Goal: Task Accomplishment & Management: Complete application form

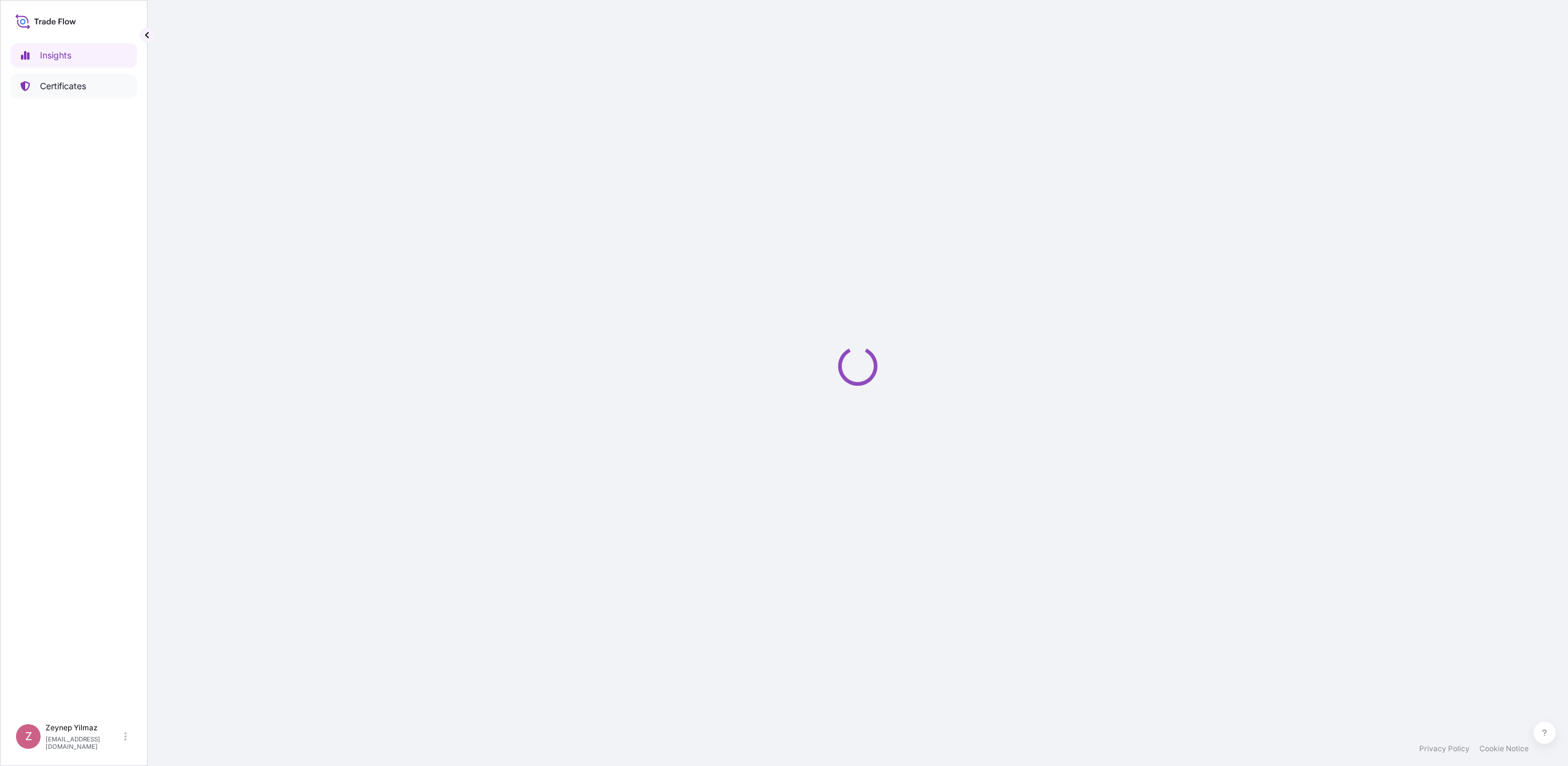
select select "2025"
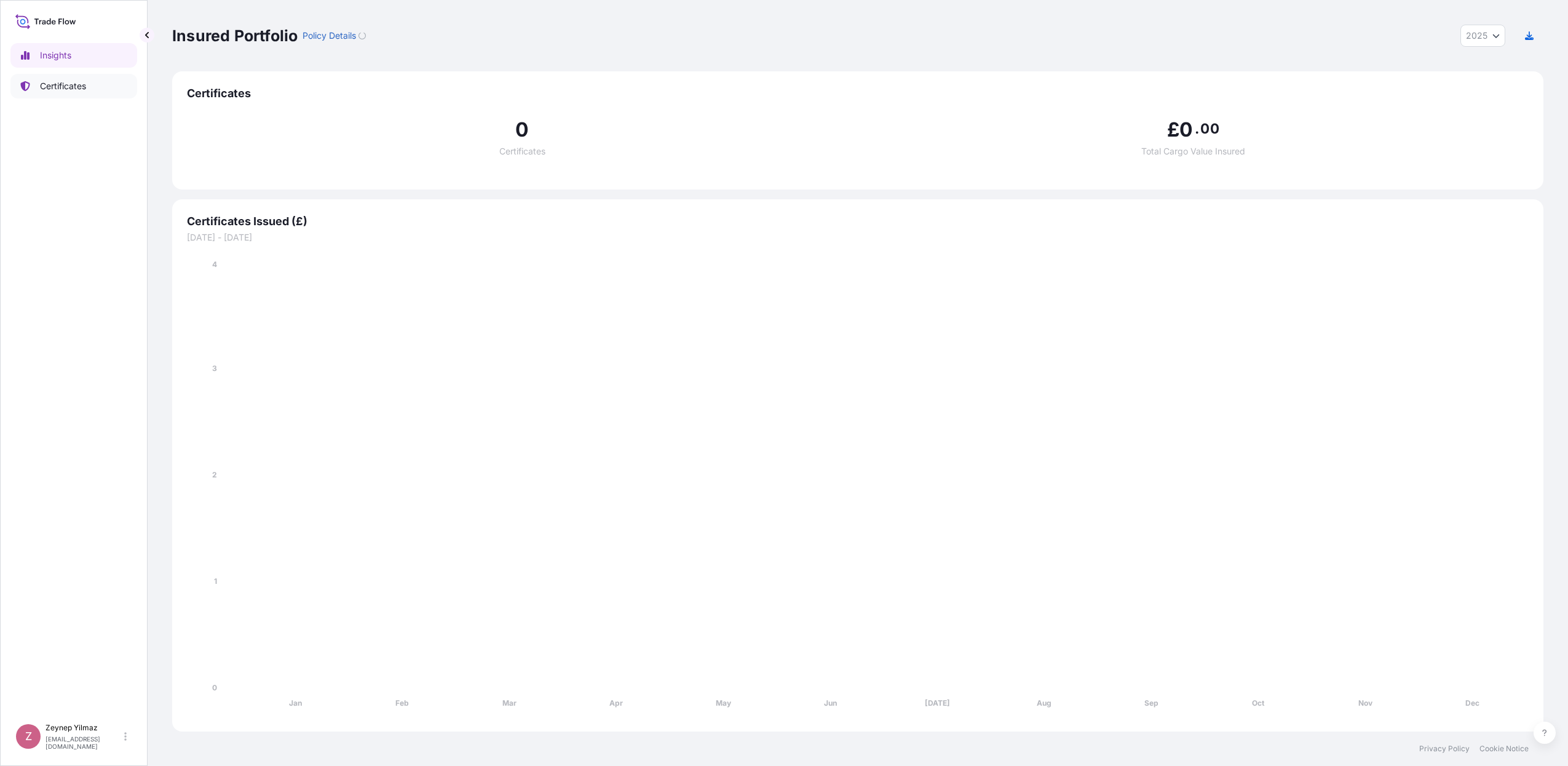
click at [65, 90] on p "Certificates" at bounding box center [63, 86] width 46 height 12
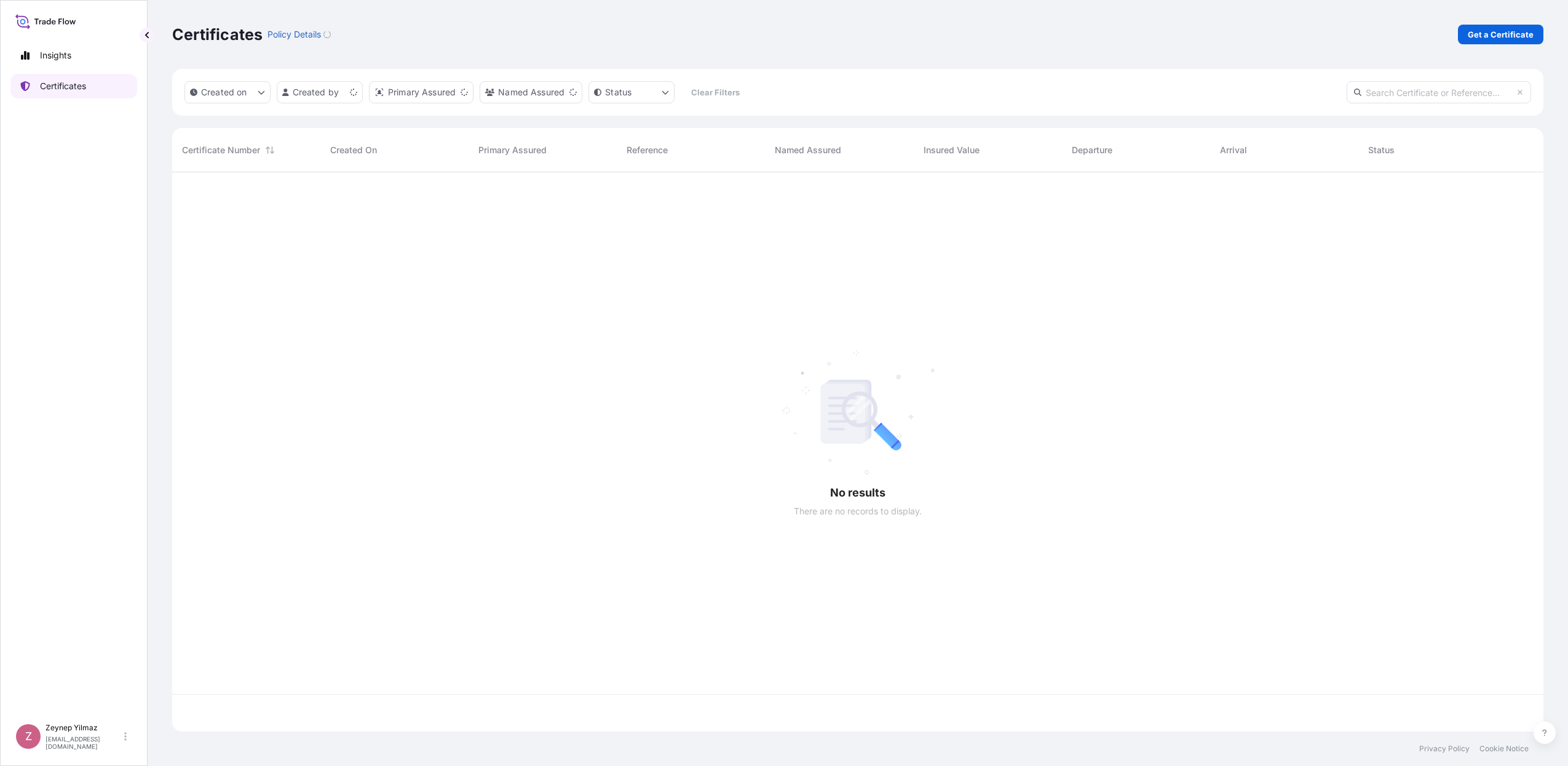
scroll to position [554, 1360]
click at [1515, 35] on p "Get a Certificate" at bounding box center [1501, 34] width 66 height 12
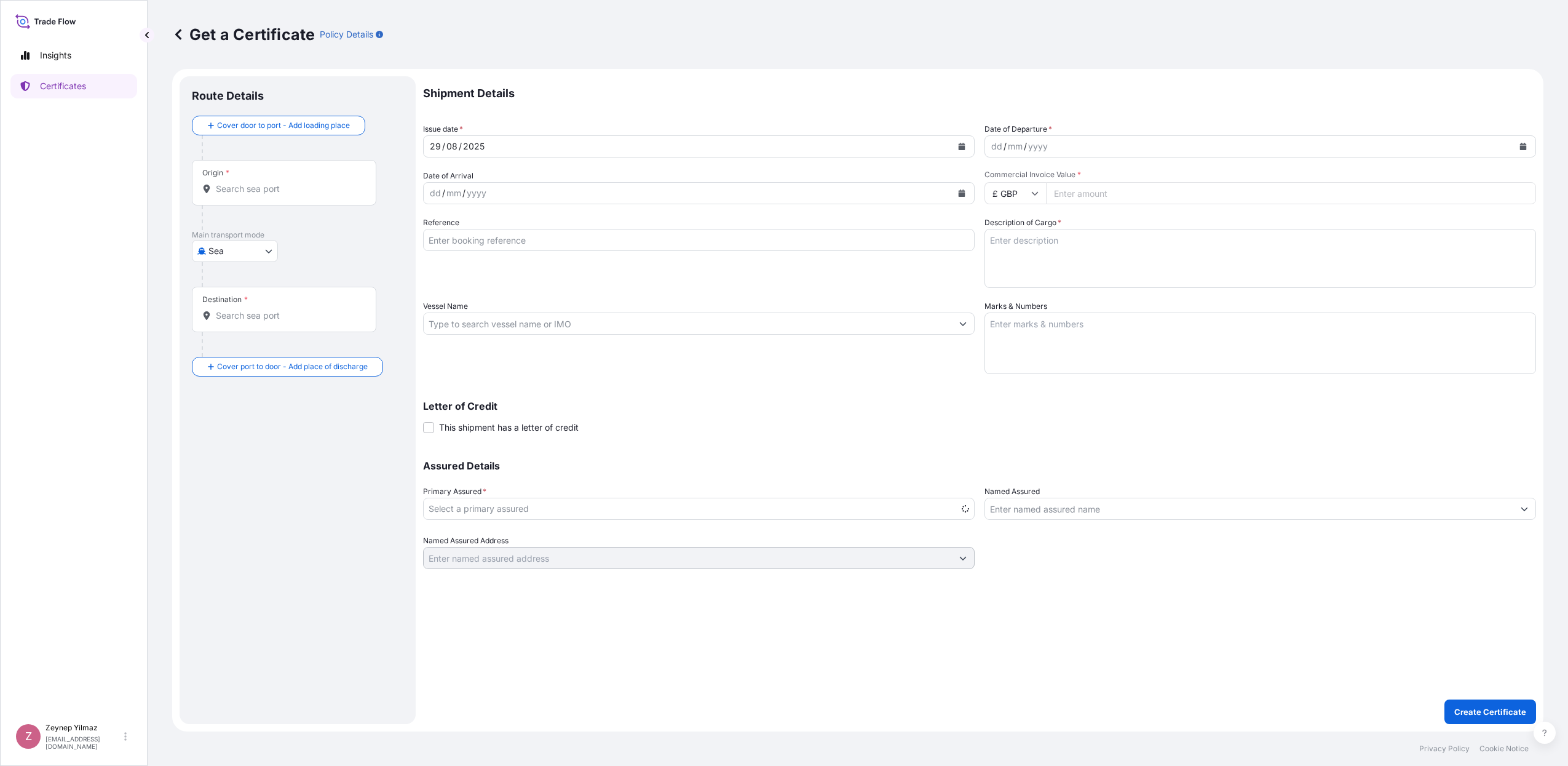
click at [305, 194] on input "Origin *" at bounding box center [288, 189] width 145 height 12
click at [256, 253] on body "0 options available. Insights Certificates Z [PERSON_NAME] [EMAIL_ADDRESS][DOMA…" at bounding box center [784, 383] width 1568 height 766
click at [234, 299] on div "Road" at bounding box center [235, 305] width 76 height 22
select select "Road"
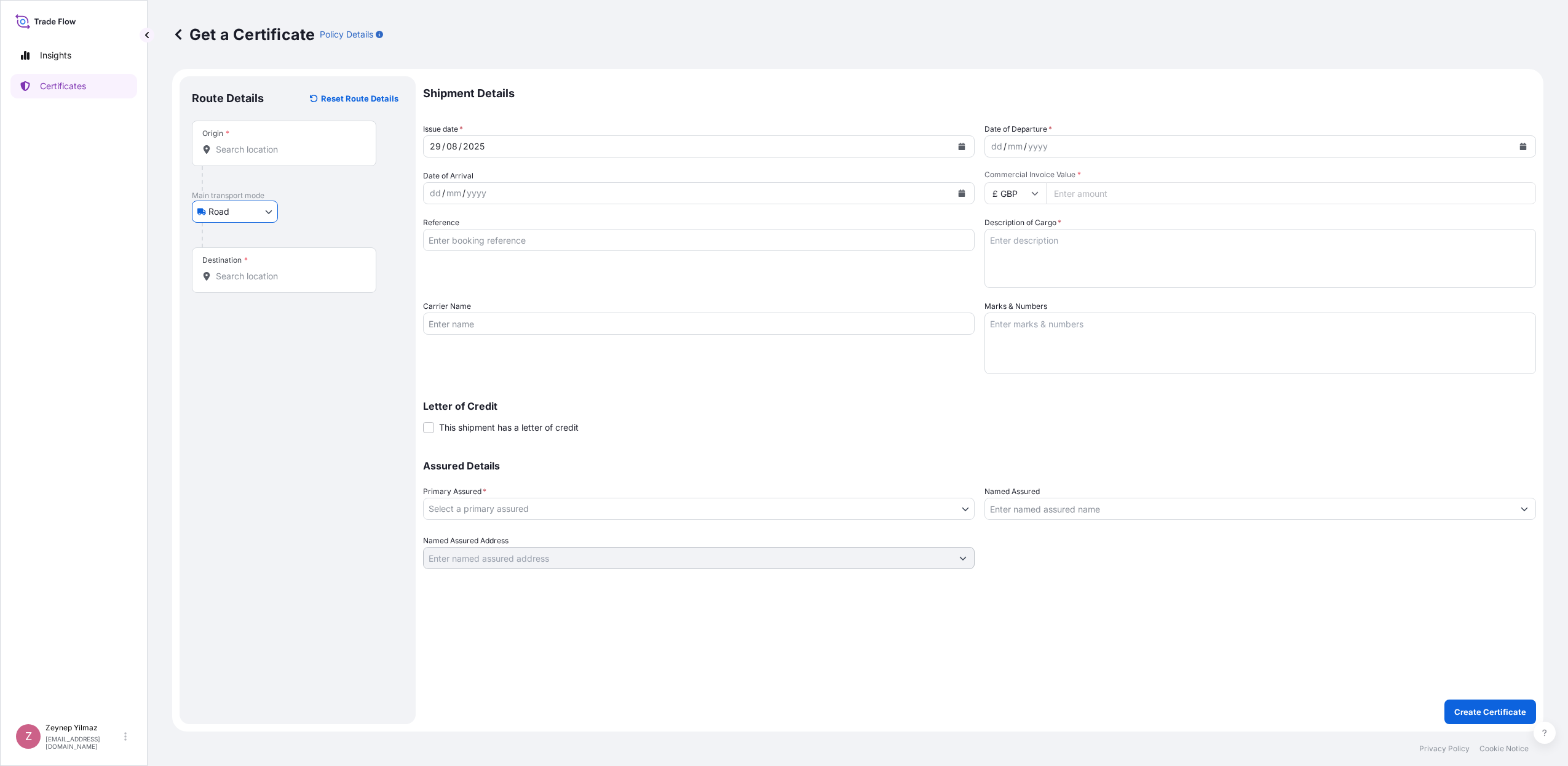
click at [245, 155] on input "Origin *" at bounding box center [288, 150] width 145 height 12
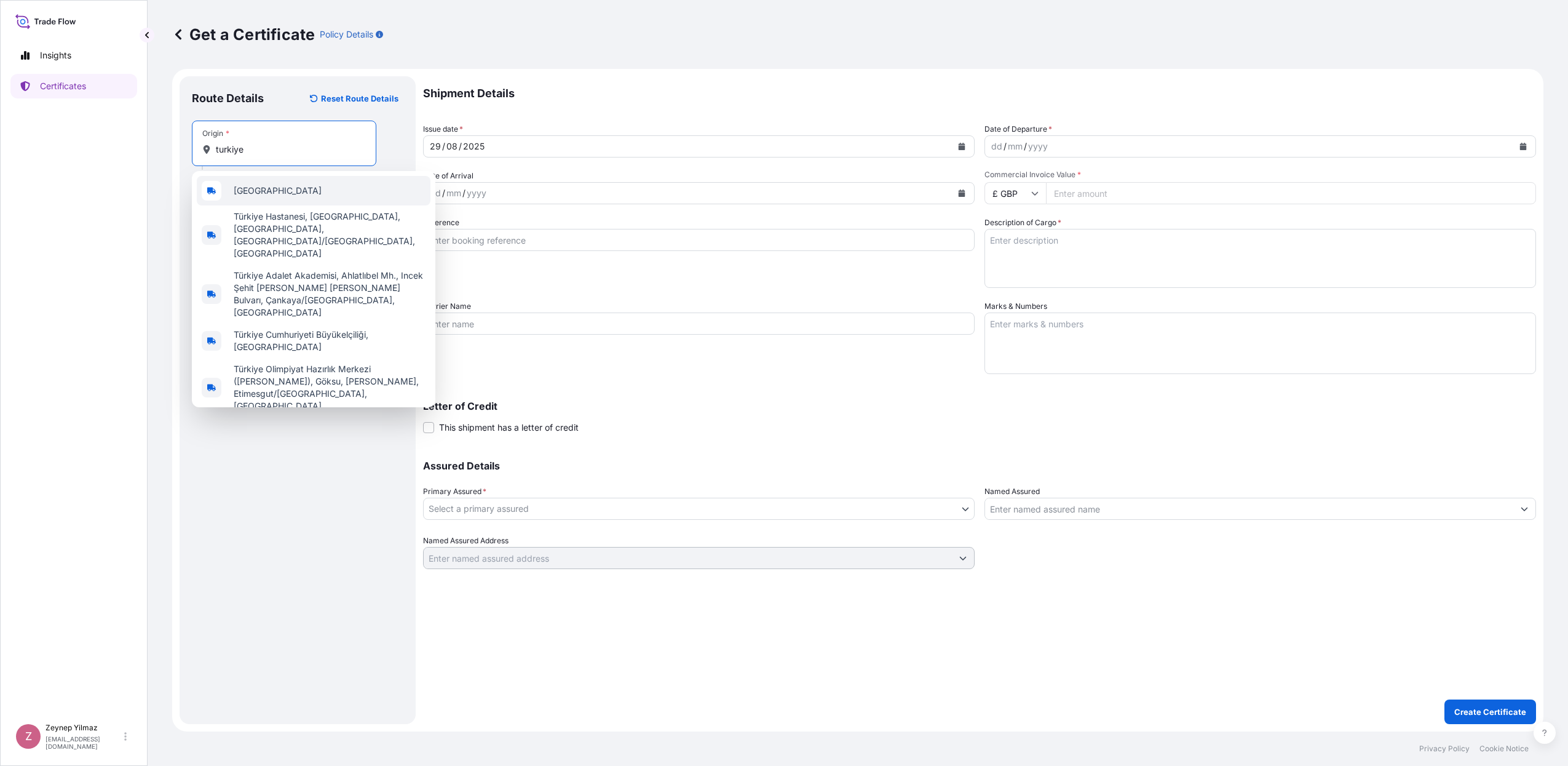
click at [297, 193] on div "[GEOGRAPHIC_DATA]" at bounding box center [313, 190] width 234 height 29
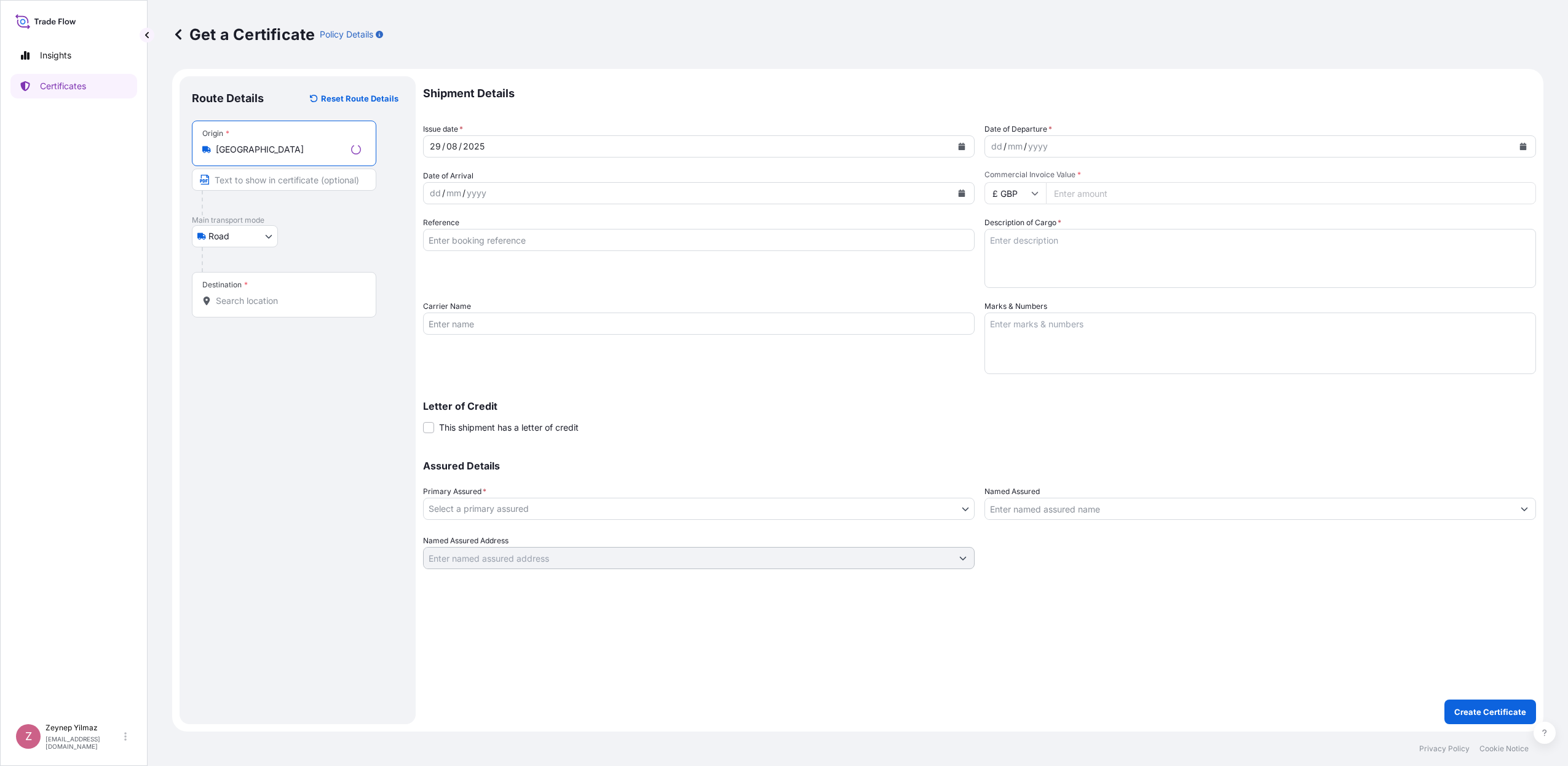
type input "[GEOGRAPHIC_DATA]"
click at [266, 307] on div "Destination *" at bounding box center [284, 294] width 184 height 45
click at [266, 307] on input "Destination *" at bounding box center [288, 301] width 145 height 12
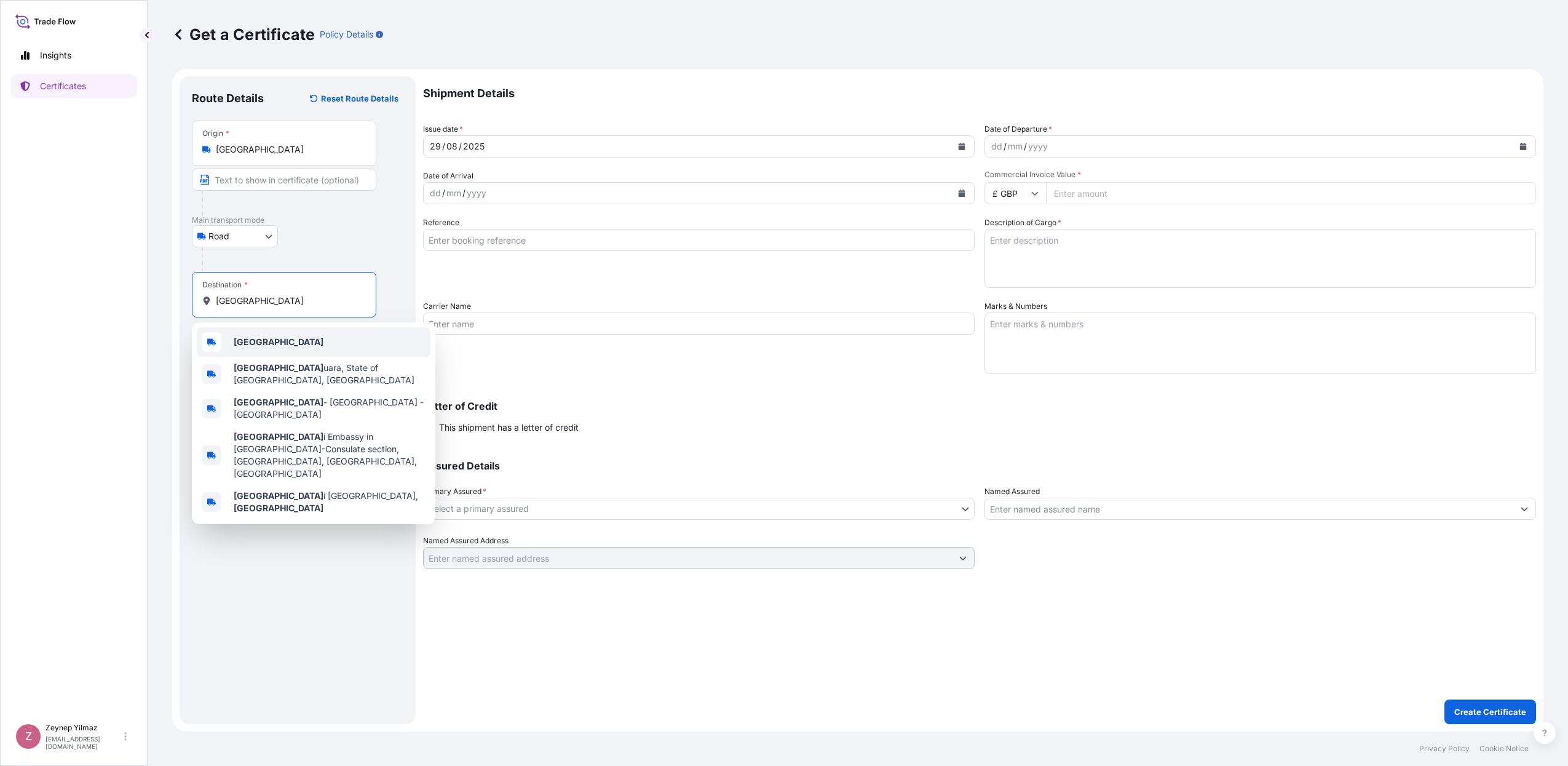
click at [252, 336] on div "[GEOGRAPHIC_DATA]" at bounding box center [313, 342] width 234 height 29
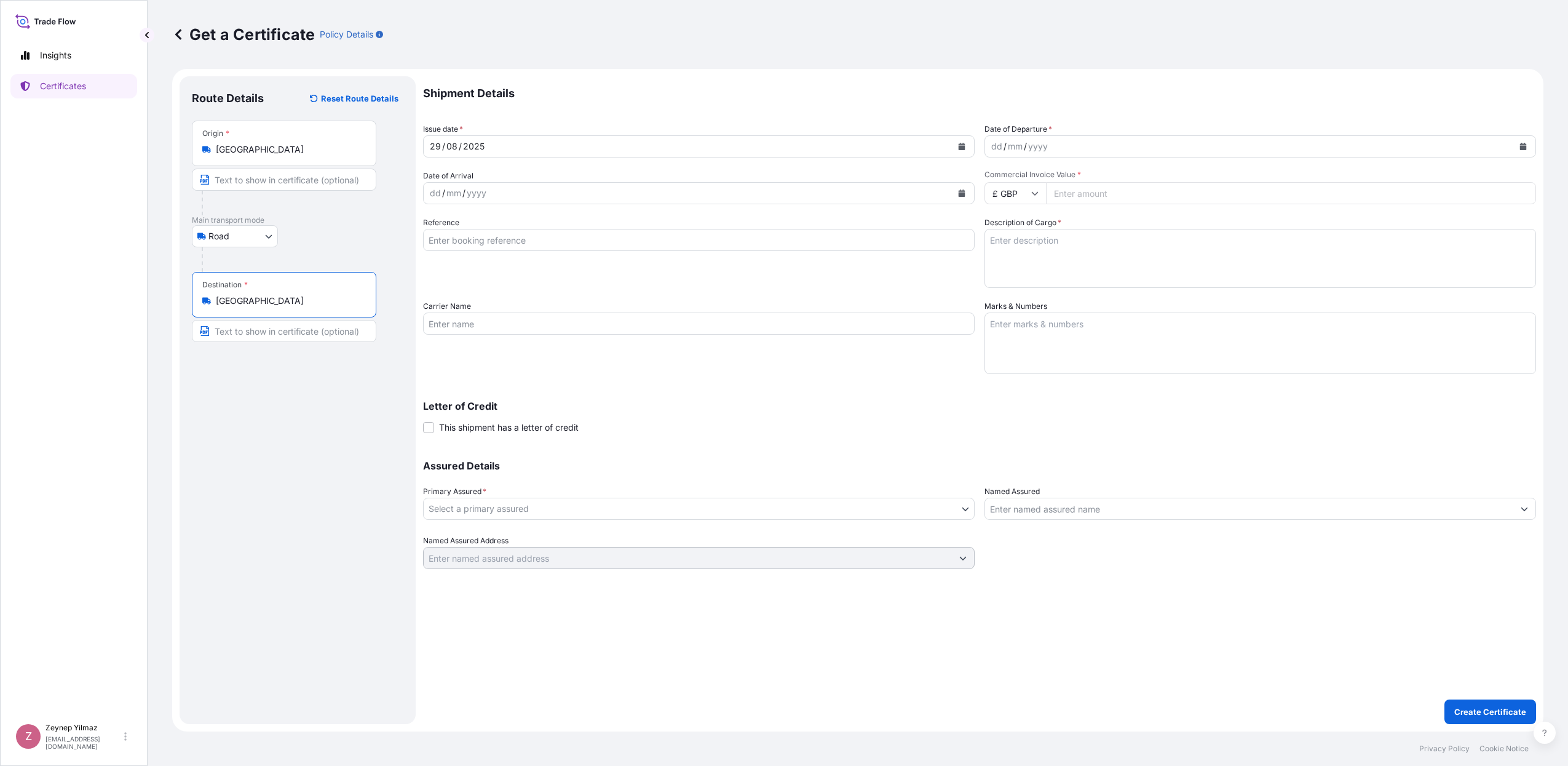
type input "[GEOGRAPHIC_DATA]"
click at [1520, 150] on icon "Calendar" at bounding box center [1523, 146] width 7 height 7
click at [1102, 321] on div "29" at bounding box center [1100, 320] width 22 height 22
click at [1021, 194] on input "£ GBP" at bounding box center [1015, 193] width 62 height 22
click at [1019, 290] on div "$ USD" at bounding box center [1015, 278] width 52 height 23
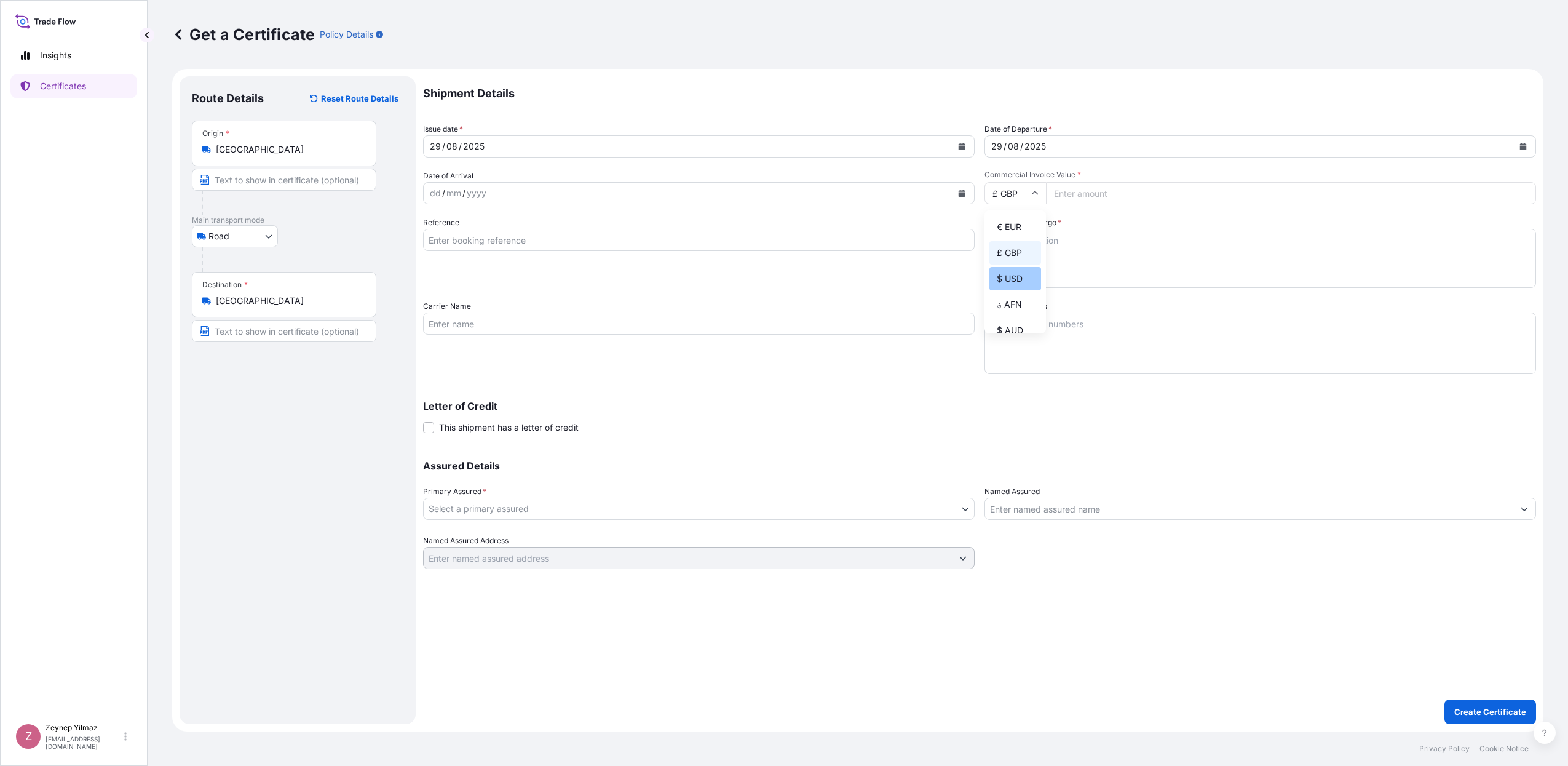
type input "$ USD"
click at [1081, 193] on input "Commercial Invoice Value *" at bounding box center [1291, 193] width 490 height 22
type input "445500.00"
click at [1068, 107] on p "Shipment Details" at bounding box center [980, 93] width 1113 height 34
click at [681, 235] on input "Reference" at bounding box center [699, 240] width 552 height 22
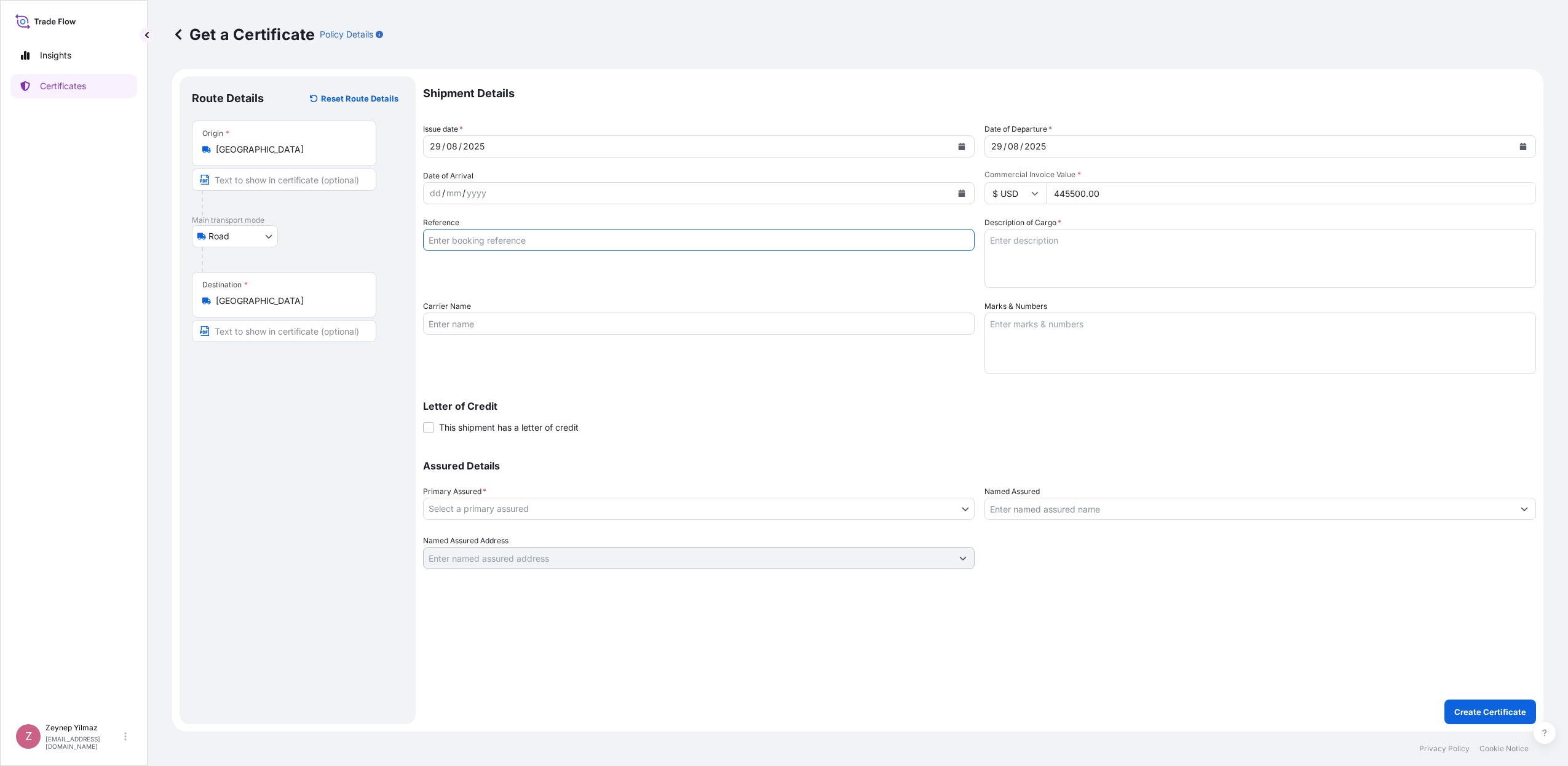
paste input "[PHONE_NUMBER]"
type input "[PHONE_NUMBER]"
click at [704, 510] on body "Insights Certificates Z [PERSON_NAME] [EMAIL_ADDRESS][DOMAIN_NAME] Get a Certif…" at bounding box center [784, 383] width 1568 height 766
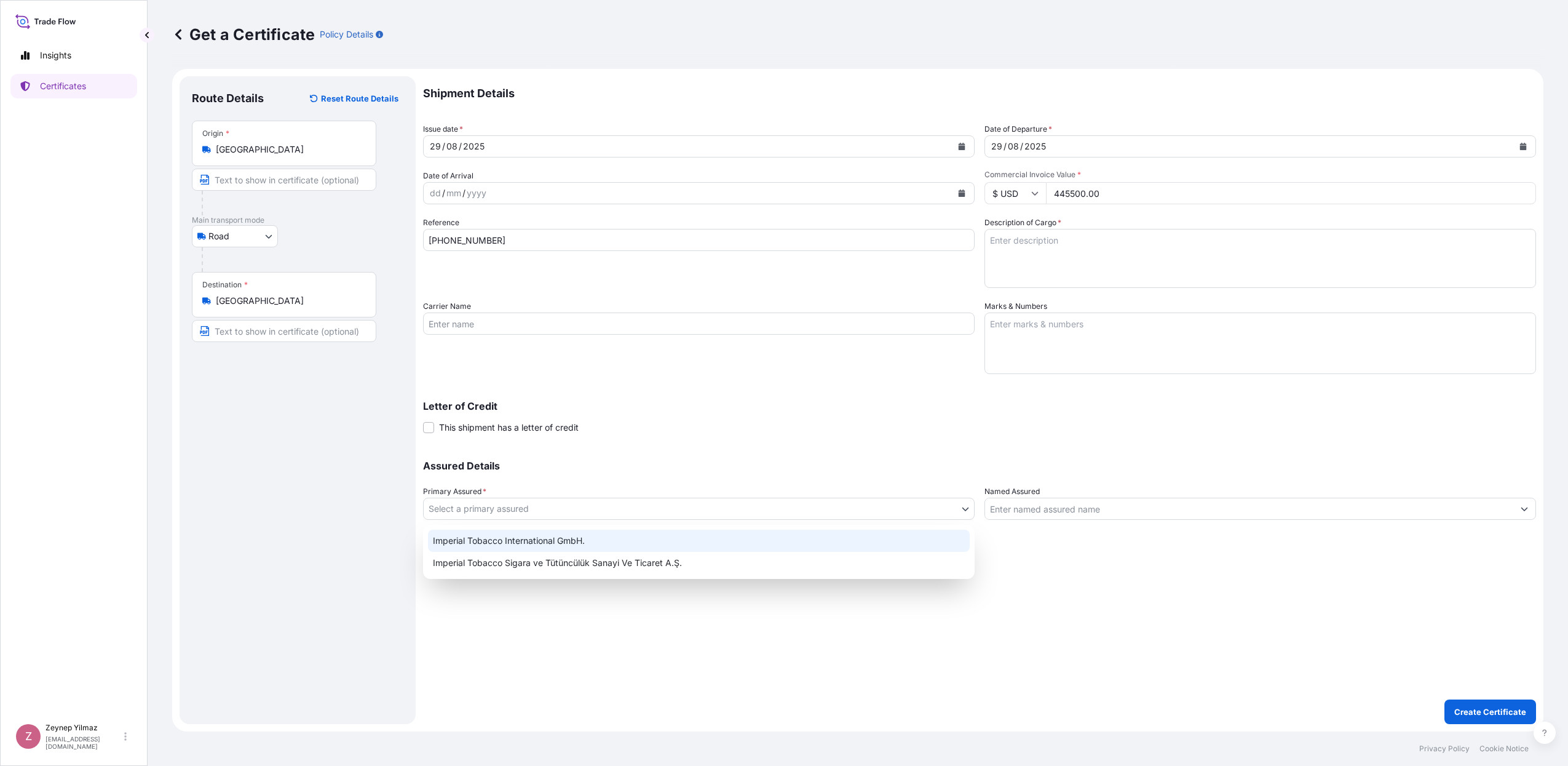
click at [676, 534] on div "Imperial Tobacco International GmbH." at bounding box center [699, 541] width 542 height 22
select select "31693"
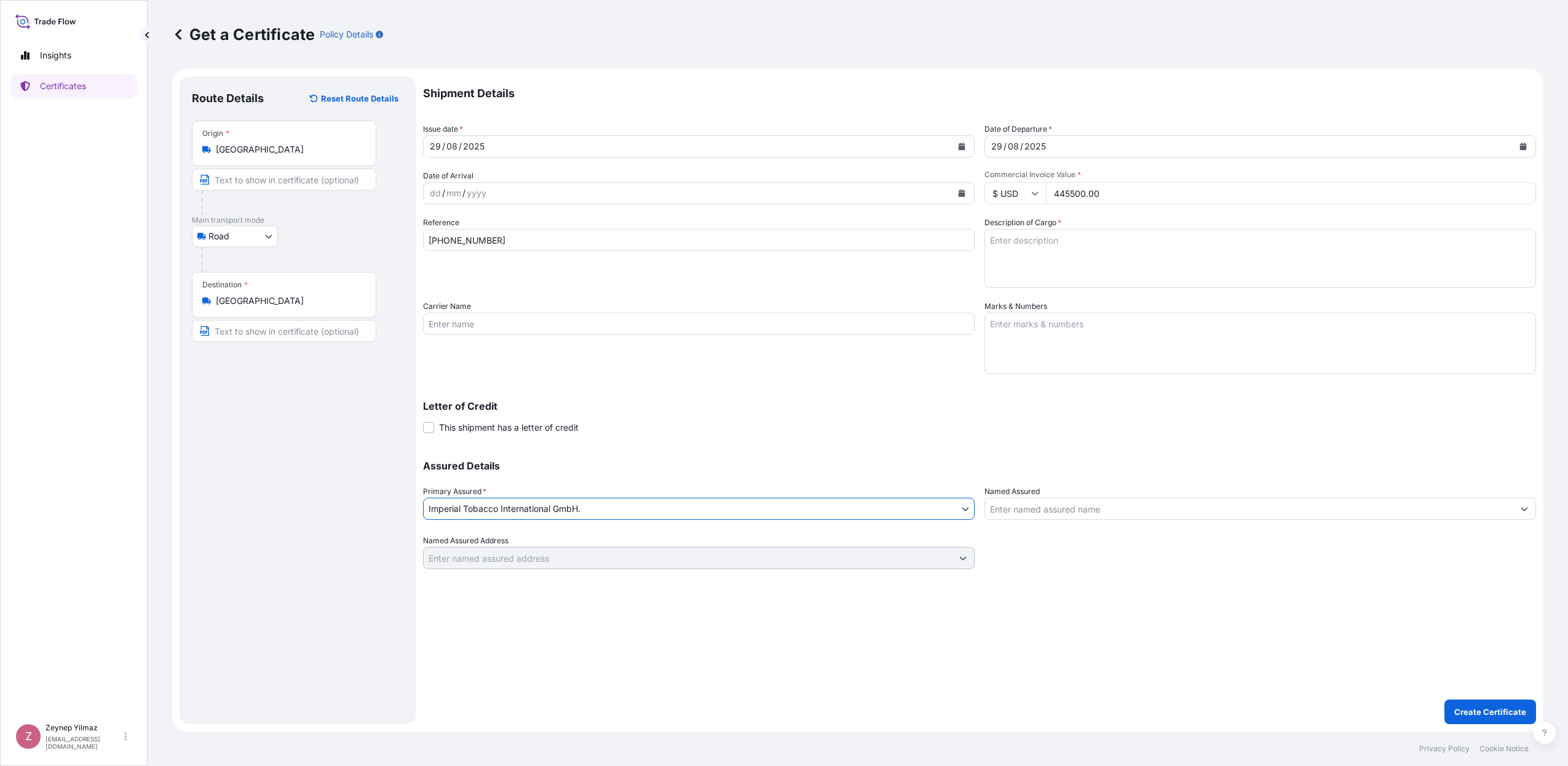
click at [1101, 522] on div "Assured Details Primary Assured * Imperial Tobacco International GmbH. Imperial…" at bounding box center [980, 507] width 1113 height 123
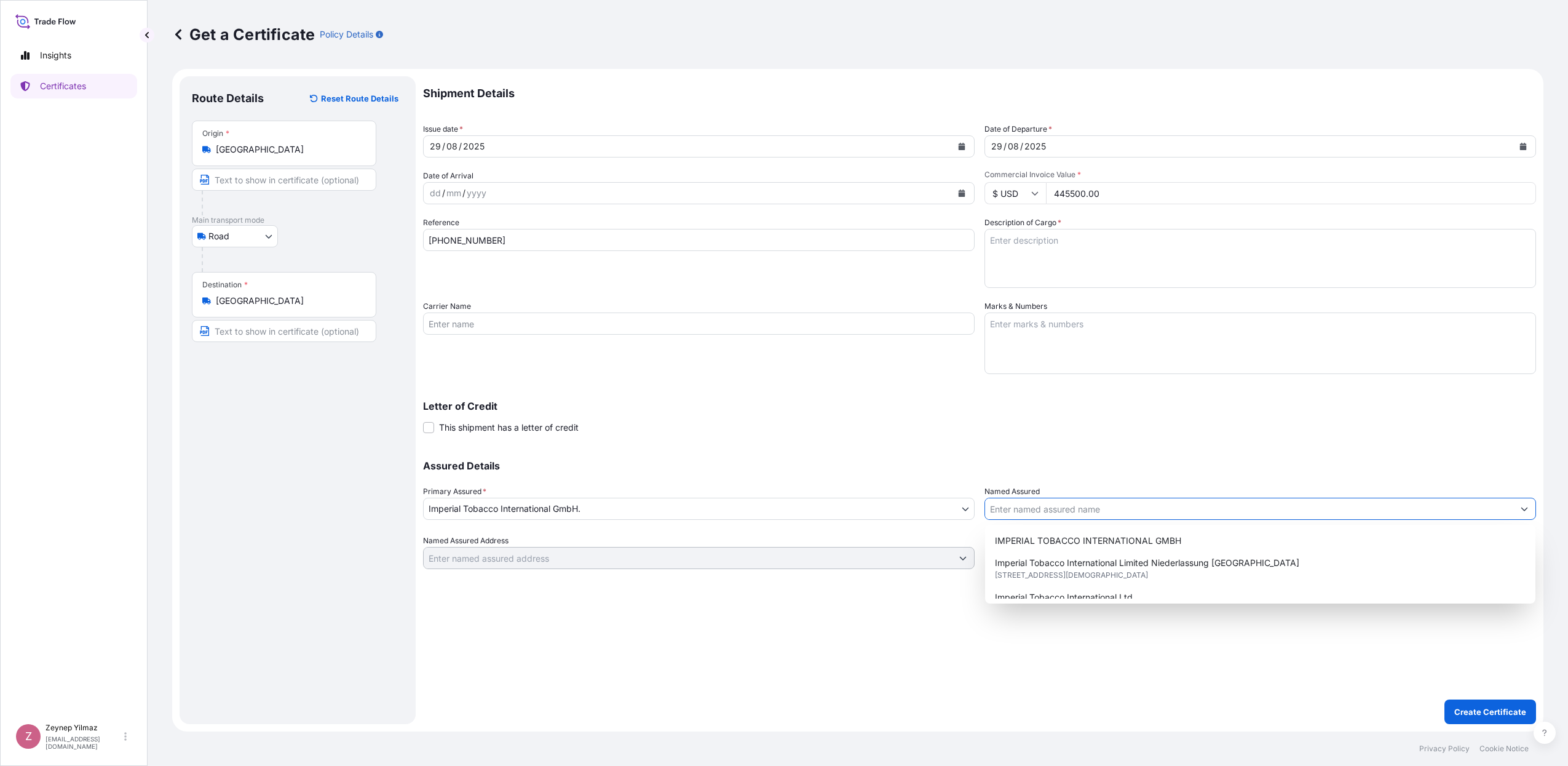
click at [1101, 517] on input "Named Assured" at bounding box center [1250, 509] width 528 height 22
click at [1099, 541] on span "IMPERIAL TOBACCO INTERNATIONAL GMBH" at bounding box center [1088, 541] width 186 height 12
type input "IMPERIAL TOBACCO INTERNATIONAL GMBH"
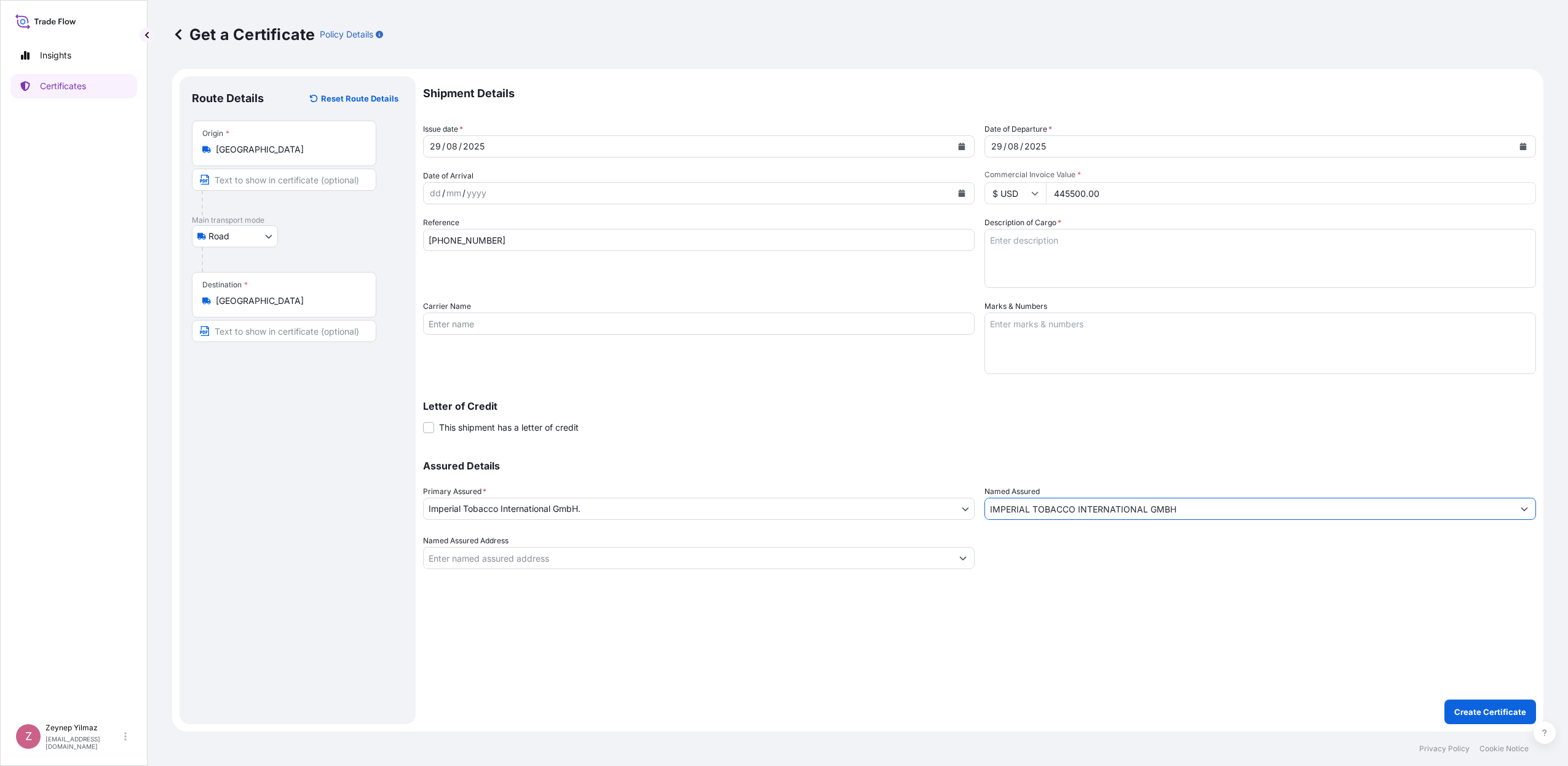
click at [930, 410] on p "Letter of Credit" at bounding box center [980, 406] width 1113 height 10
click at [1025, 254] on textarea "Description of Cargo *" at bounding box center [1260, 258] width 552 height 59
paste textarea "1600 cases of cigarettes marked: 1001230641/1-1600 Hand Down Co. Nearby MRF Qua…"
drag, startPoint x: 1008, startPoint y: 237, endPoint x: 902, endPoint y: 237, distance: 106.0
click at [902, 237] on div "Shipment Details Issue date * [DATE] Date of Departure * [DATE] Date of Arrival…" at bounding box center [980, 322] width 1113 height 492
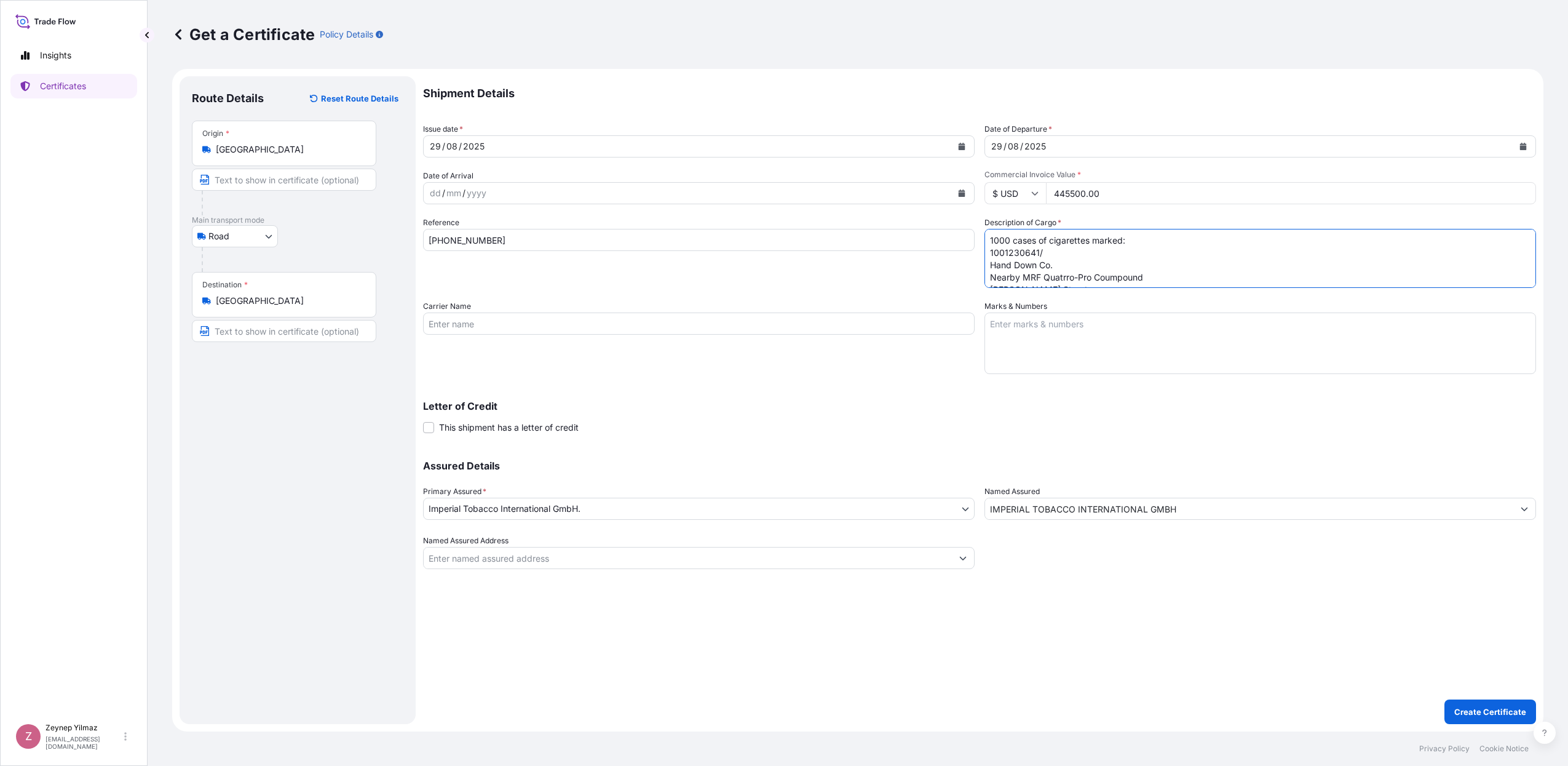
click at [1047, 256] on textarea "1000 cases of cigarettes marked: 1001230641/ Hand Down Co. Nearby MRF Quatrro-P…" at bounding box center [1260, 258] width 552 height 59
type textarea "1000 cases of cigarettes marked: 1001230641/1601-2600 Hand Down Co. Nearby MRF …"
click at [1492, 708] on p "Create Certificate" at bounding box center [1490, 712] width 72 height 12
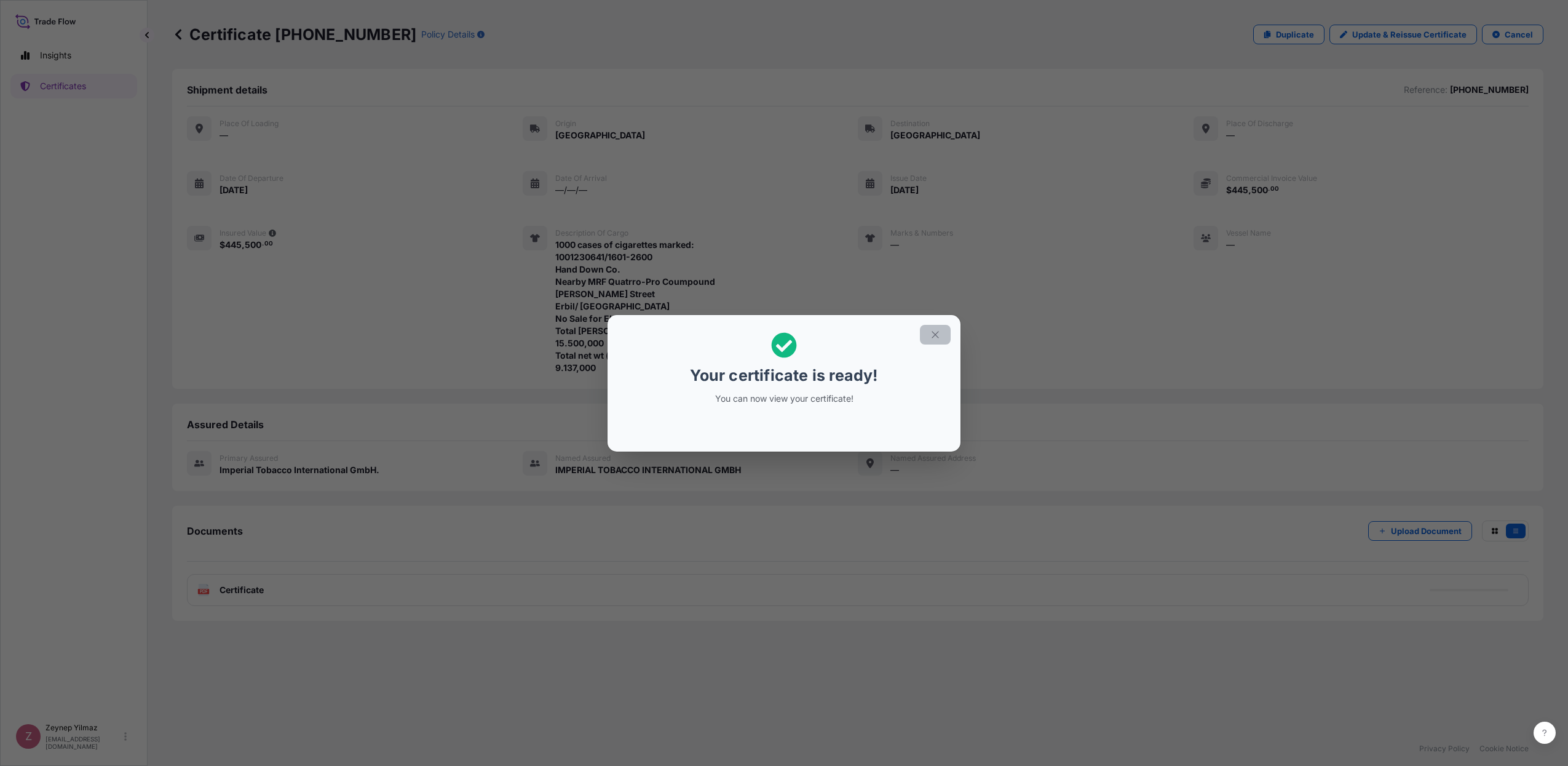
click at [937, 334] on icon "button" at bounding box center [935, 335] width 11 height 11
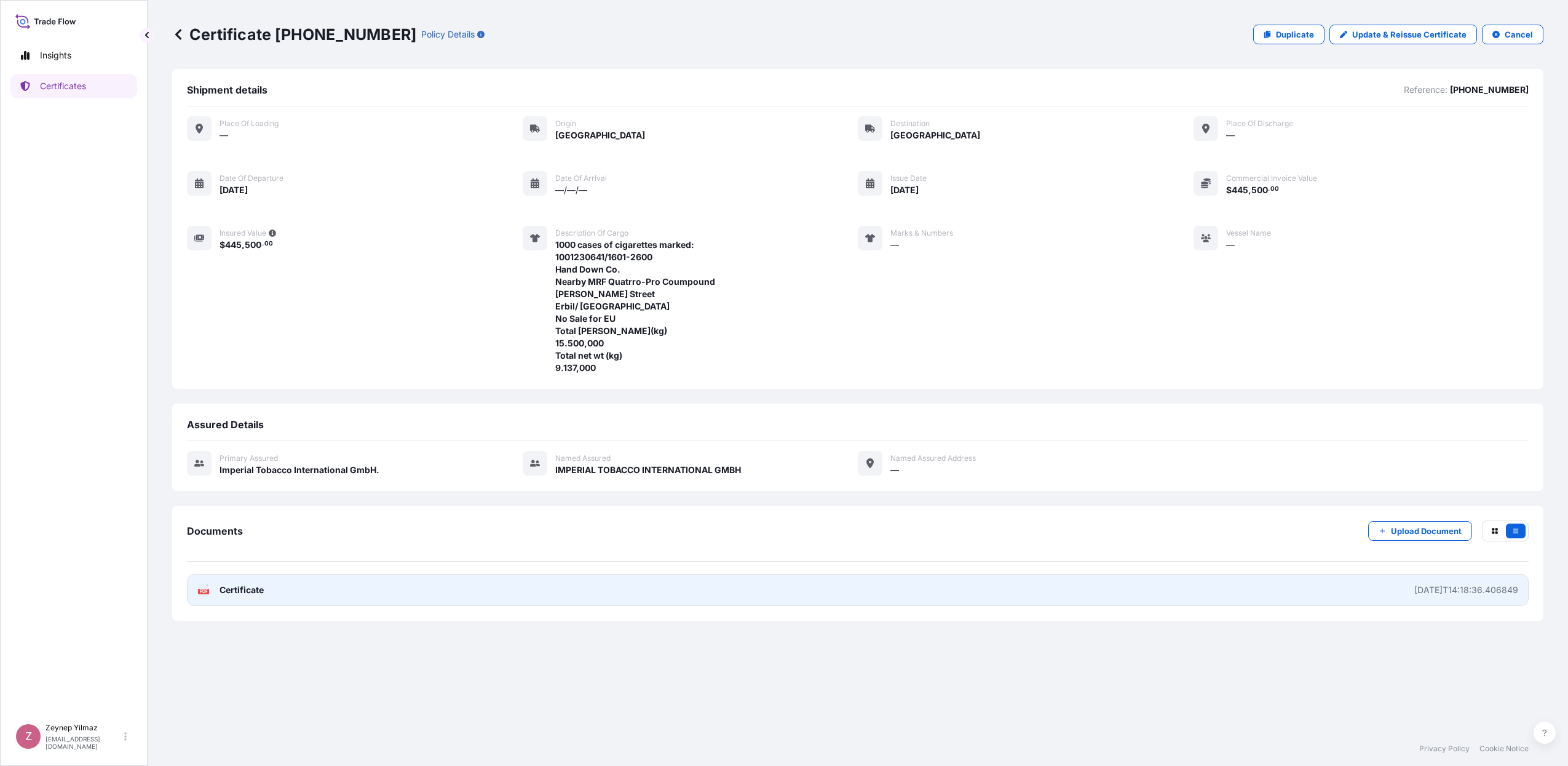
click at [962, 595] on link "PDF Certificate [DATE]T14:18:36.406849" at bounding box center [858, 590] width 1342 height 32
